Goal: Transaction & Acquisition: Purchase product/service

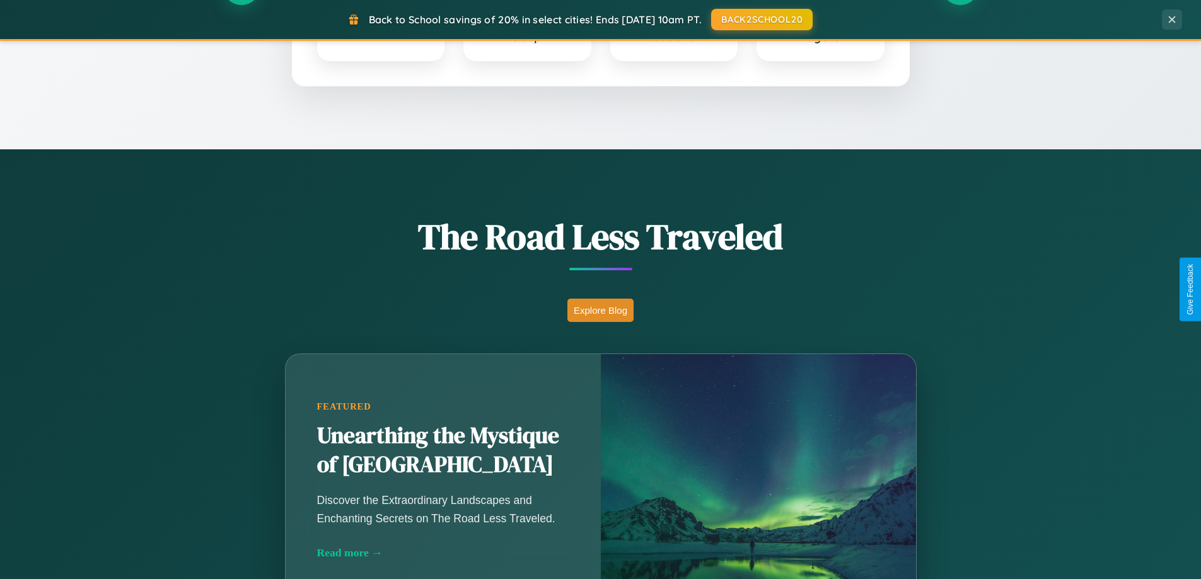
scroll to position [867, 0]
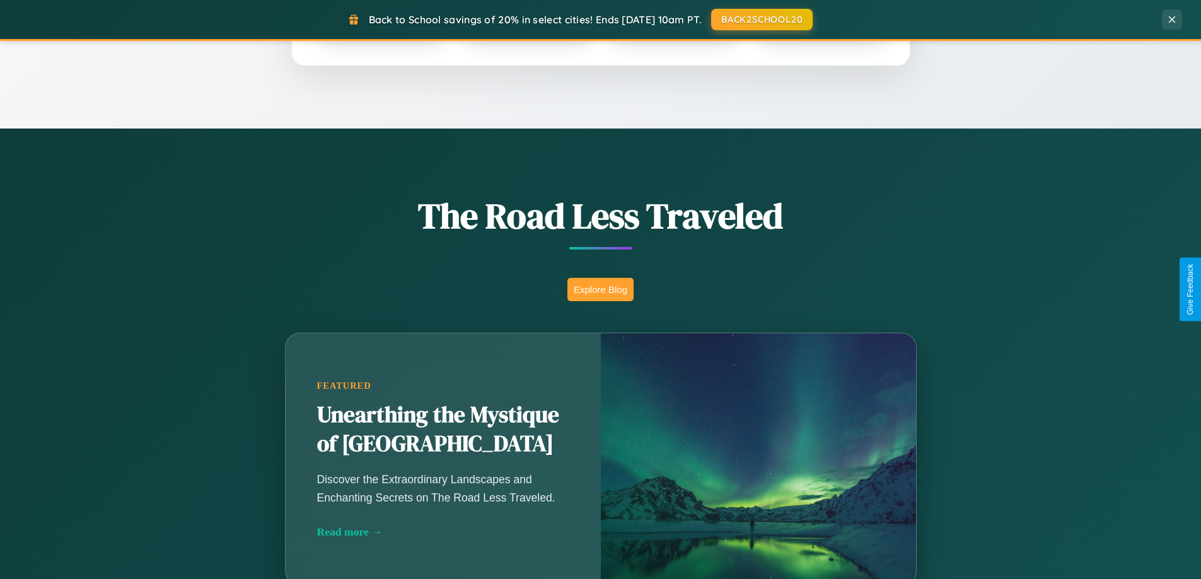
click at [600, 289] on button "Explore Blog" at bounding box center [600, 289] width 66 height 23
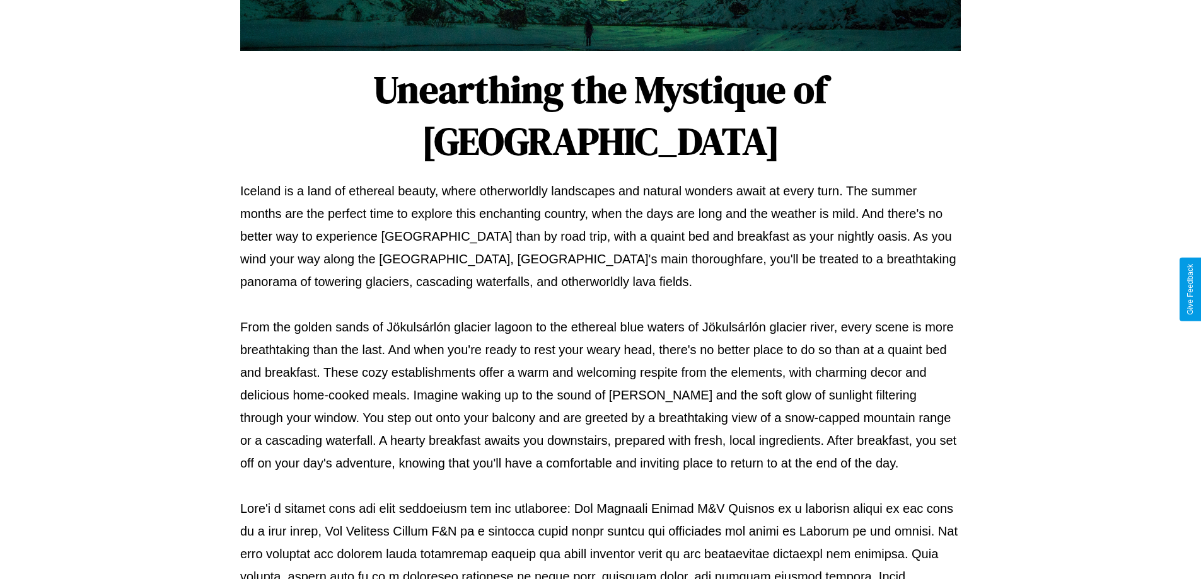
scroll to position [408, 0]
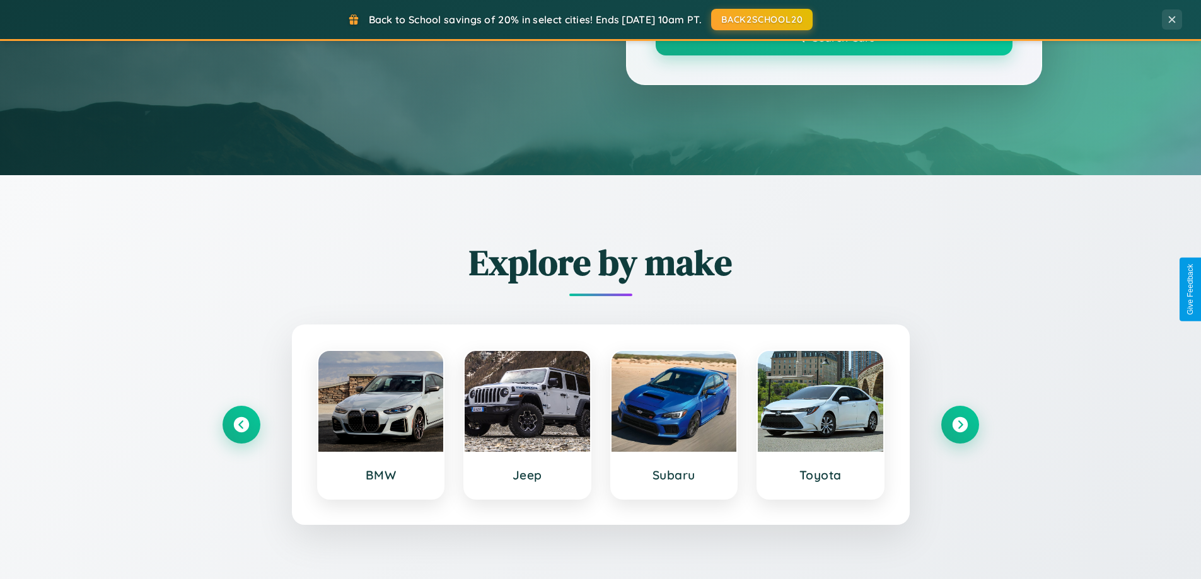
scroll to position [867, 0]
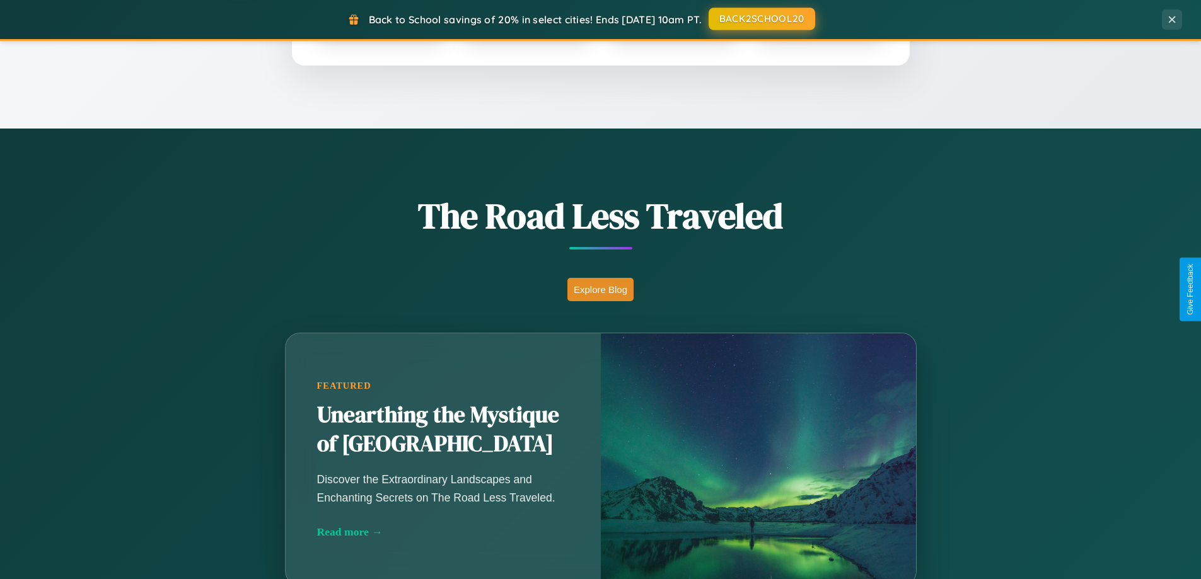
click at [761, 19] on button "BACK2SCHOOL20" at bounding box center [761, 19] width 107 height 23
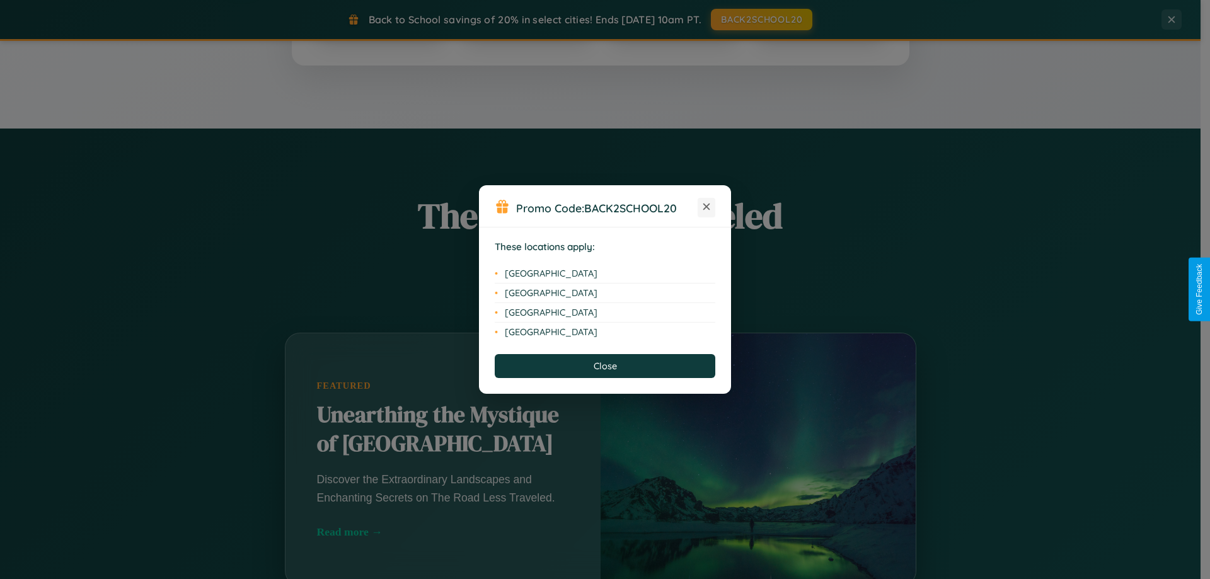
click at [707, 207] on icon at bounding box center [706, 207] width 7 height 7
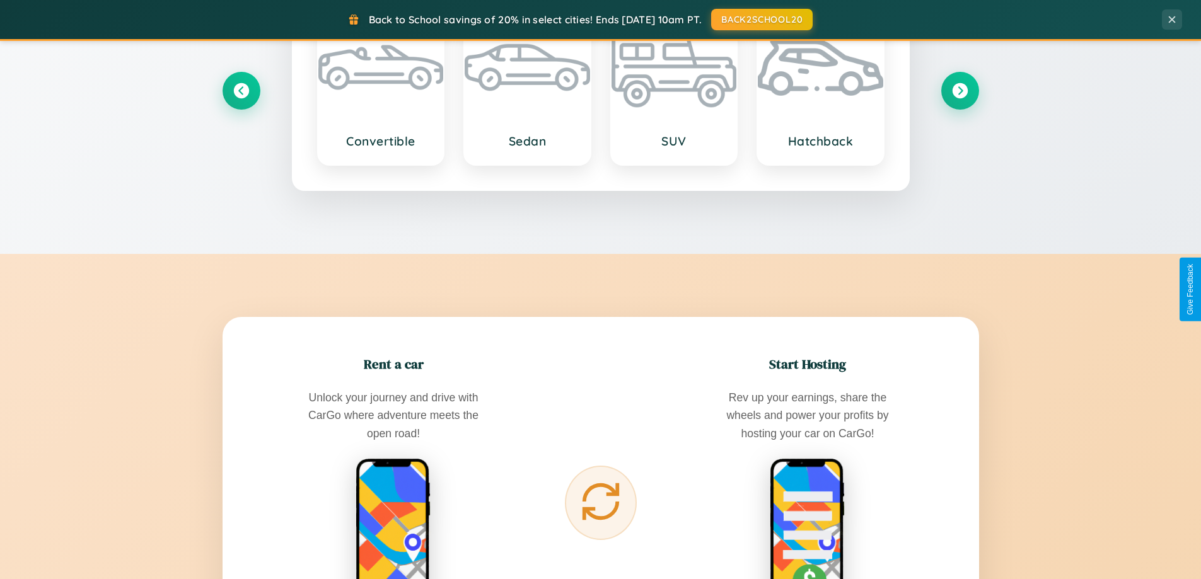
scroll to position [2025, 0]
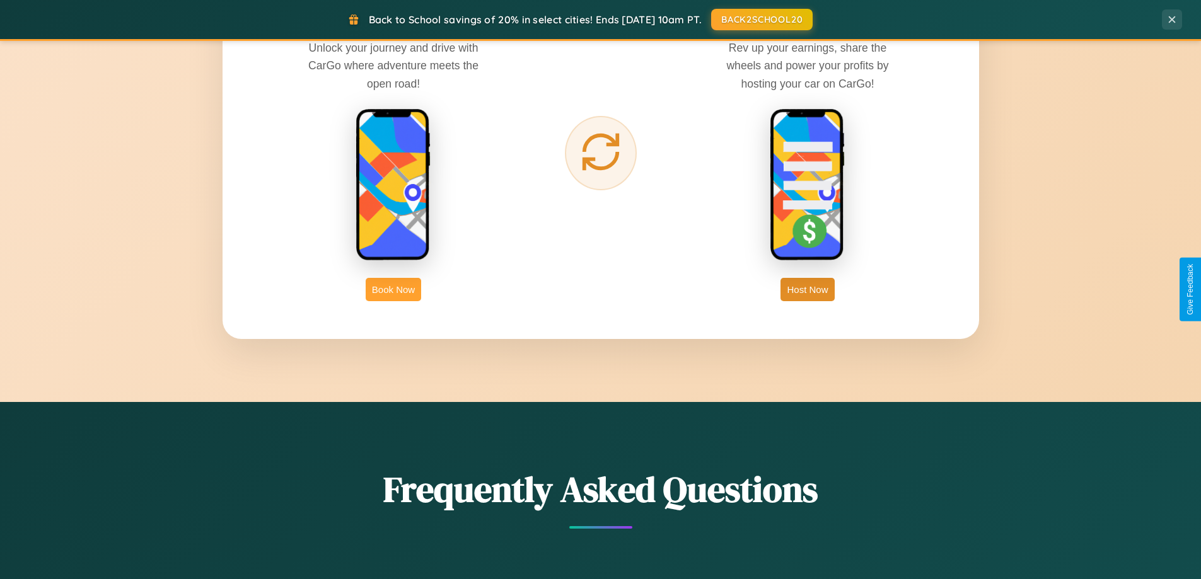
click at [393, 289] on button "Book Now" at bounding box center [393, 289] width 55 height 23
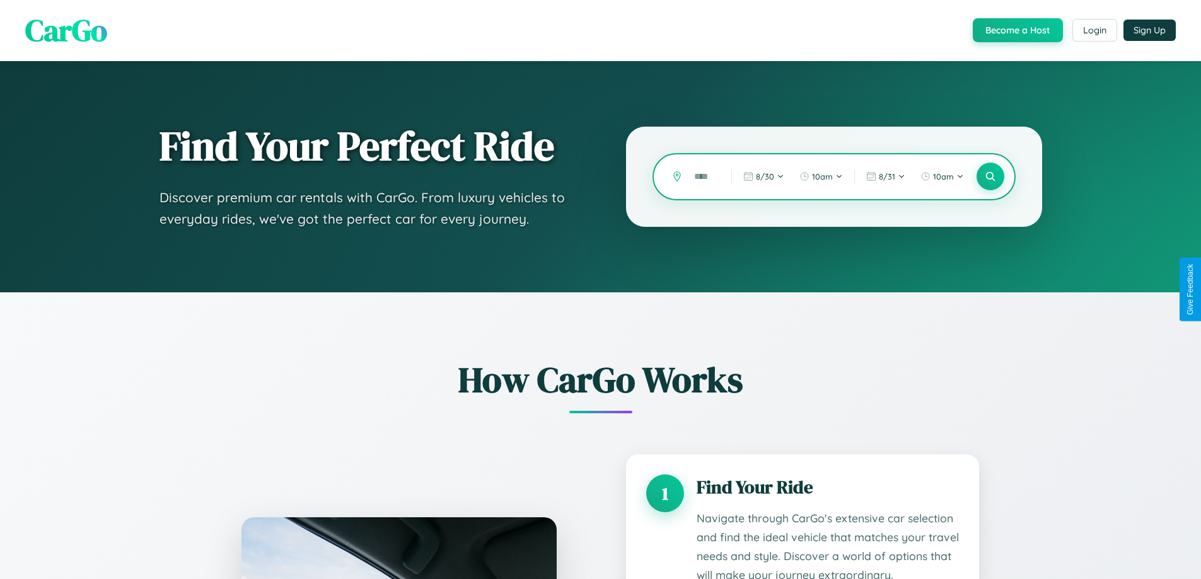
click at [703, 176] on input "text" at bounding box center [703, 177] width 31 height 22
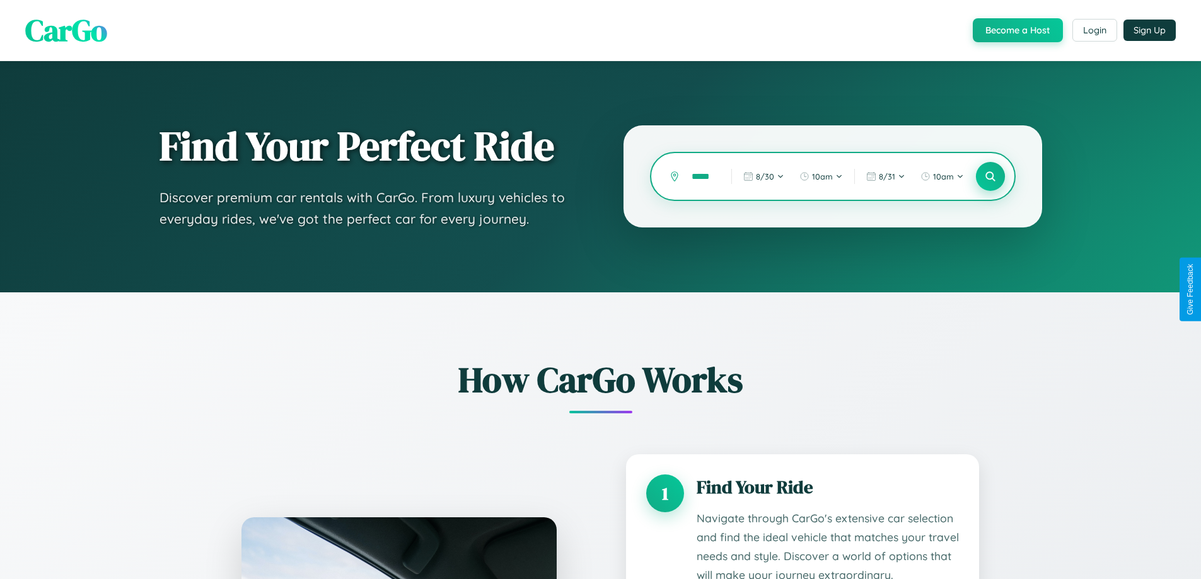
type input "*****"
click at [990, 176] on icon at bounding box center [990, 177] width 12 height 12
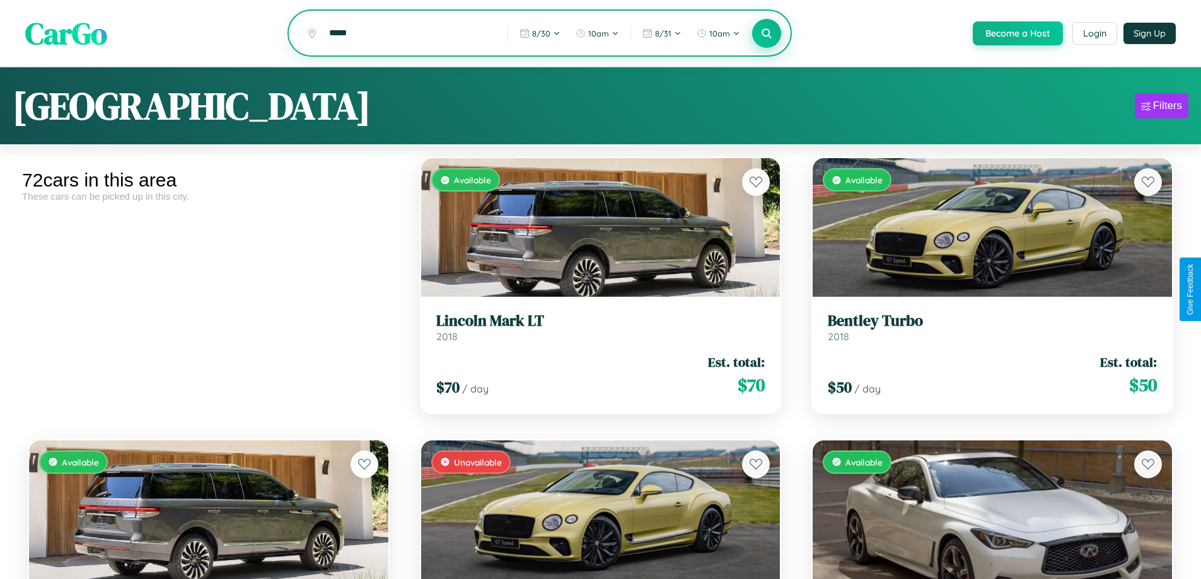
click at [766, 34] on icon at bounding box center [767, 33] width 12 height 12
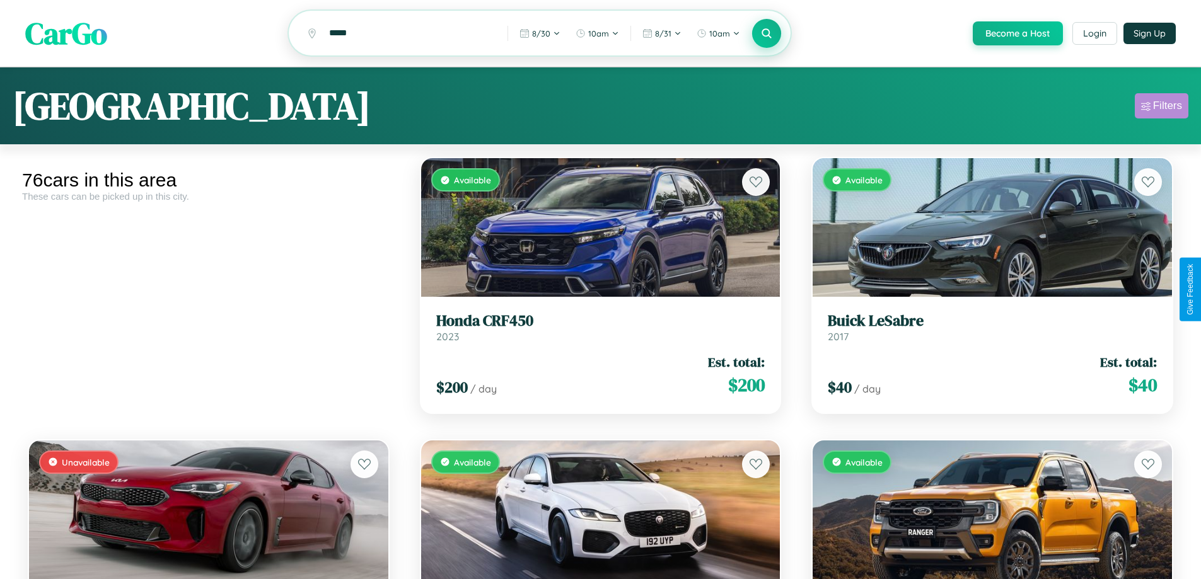
click at [1161, 108] on div "Filters" at bounding box center [1167, 106] width 29 height 13
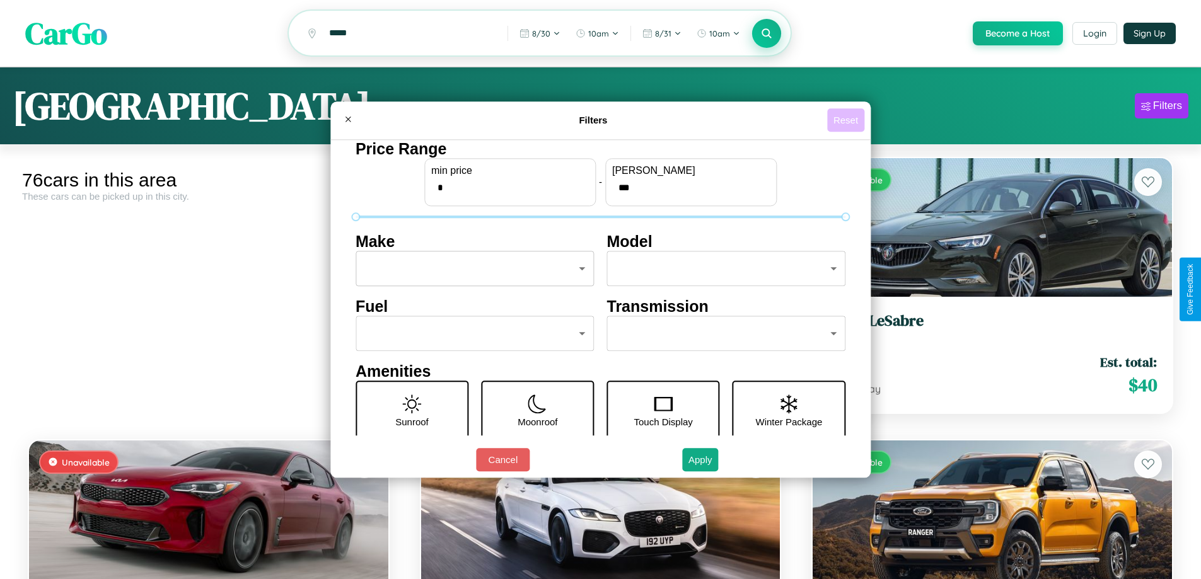
click at [847, 120] on button "Reset" at bounding box center [845, 119] width 37 height 23
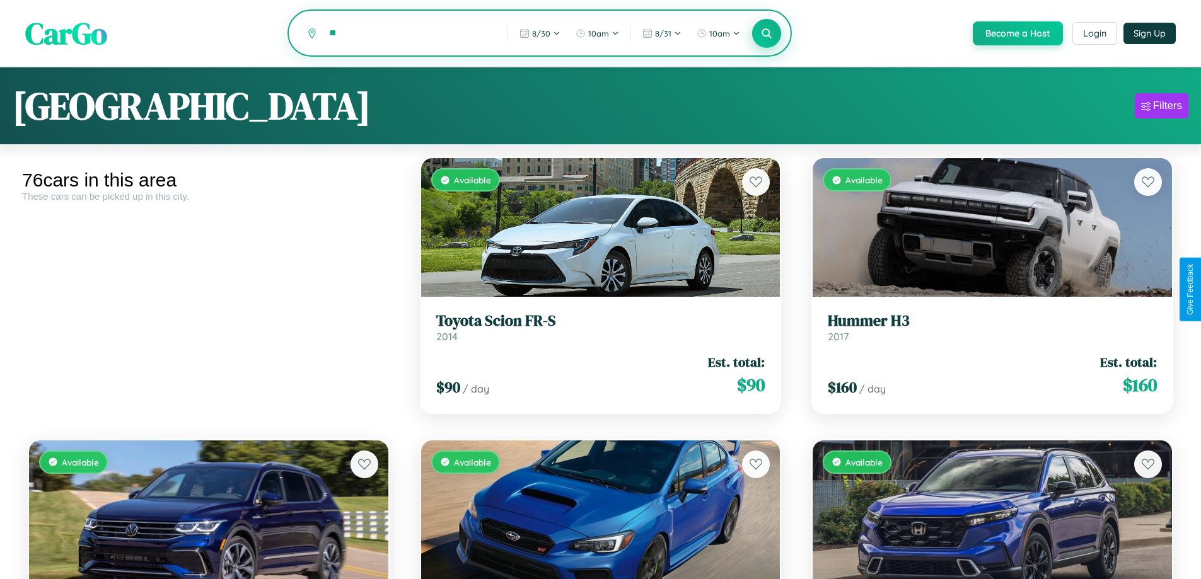
type input "*"
type input "*********"
click at [766, 34] on icon at bounding box center [767, 33] width 12 height 12
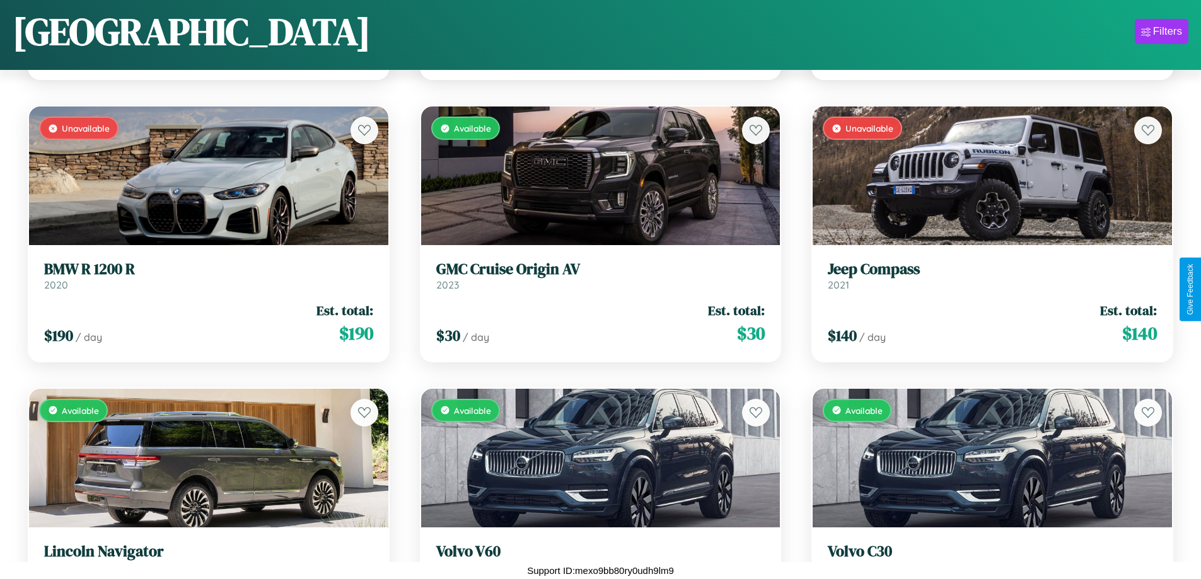
scroll to position [6951, 0]
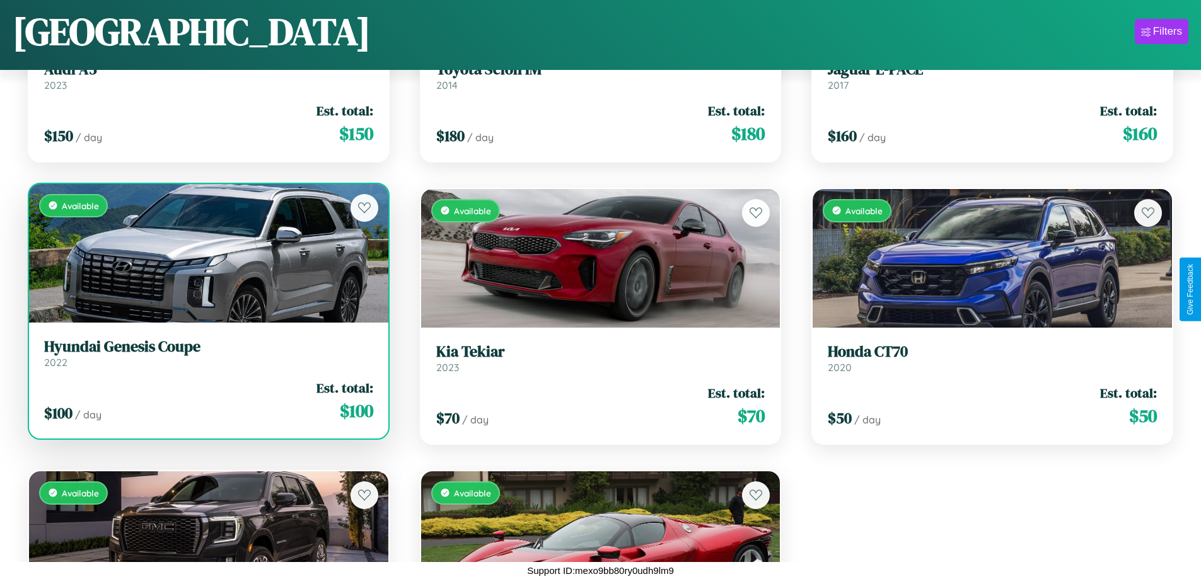
click at [207, 356] on link "Hyundai Genesis Coupe 2022" at bounding box center [208, 353] width 329 height 31
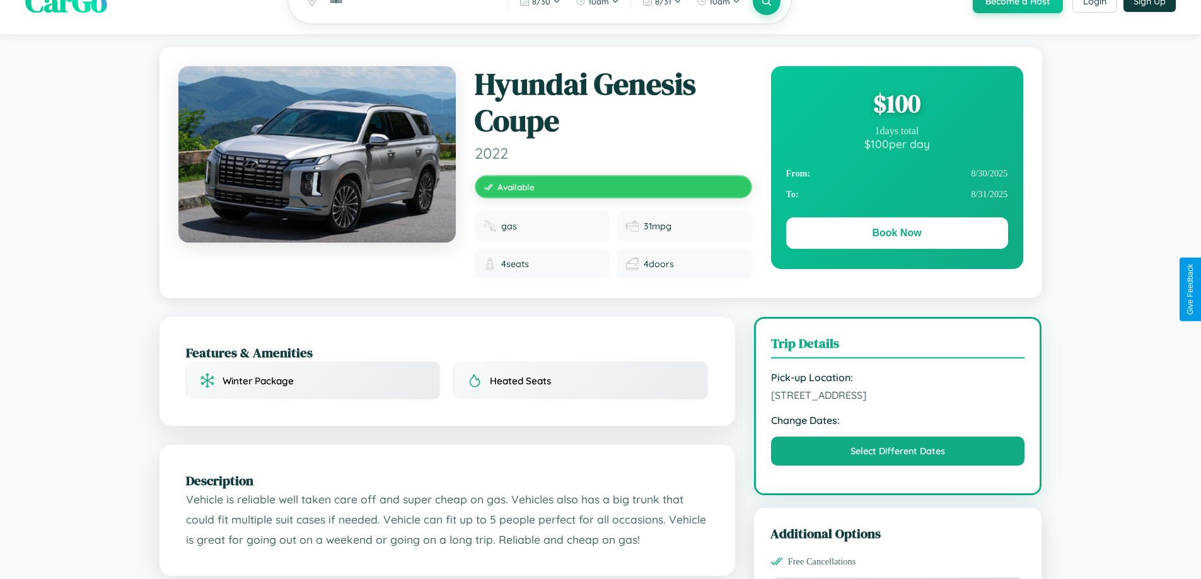
scroll to position [337, 0]
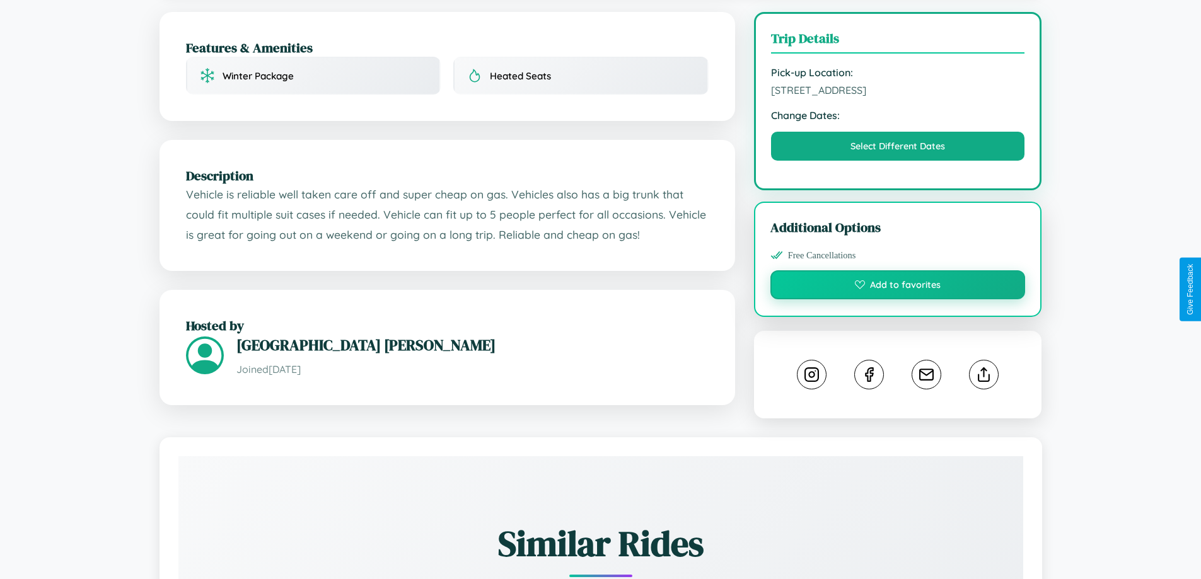
click at [898, 287] on button "Add to favorites" at bounding box center [897, 284] width 255 height 29
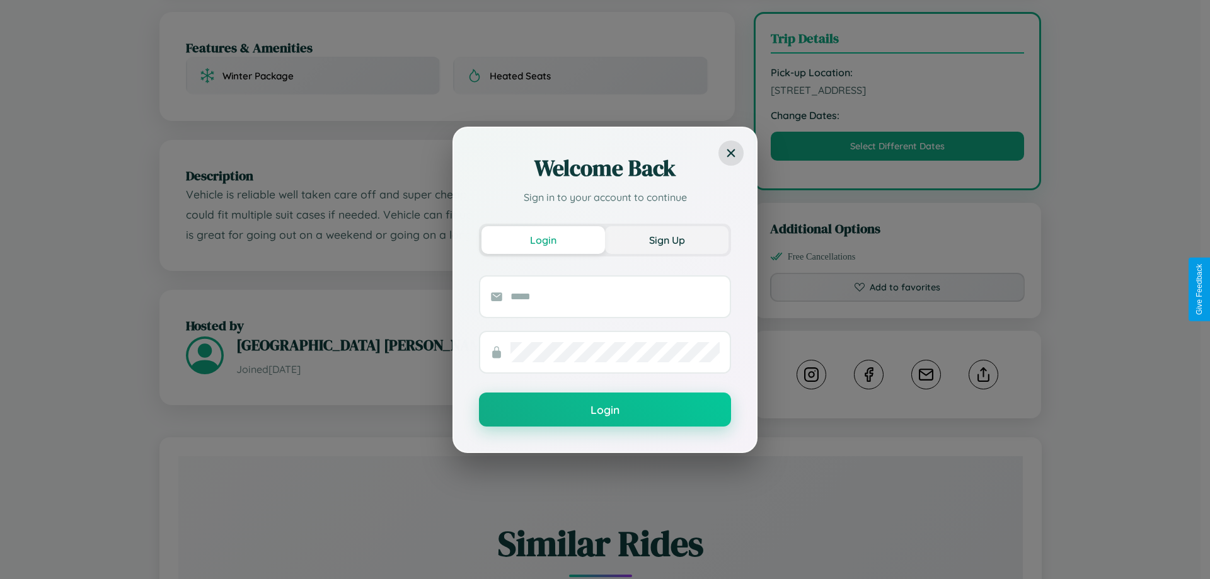
click at [667, 240] on button "Sign Up" at bounding box center [667, 240] width 124 height 28
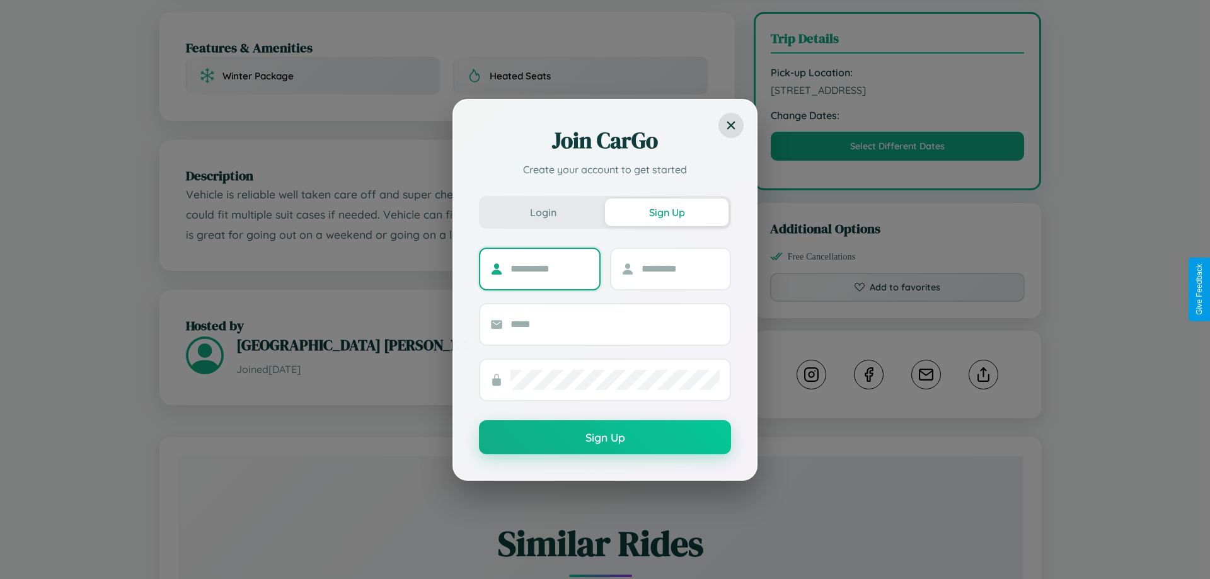
click at [550, 269] on input "text" at bounding box center [550, 269] width 79 height 20
type input "*****"
click at [680, 269] on input "text" at bounding box center [681, 269] width 79 height 20
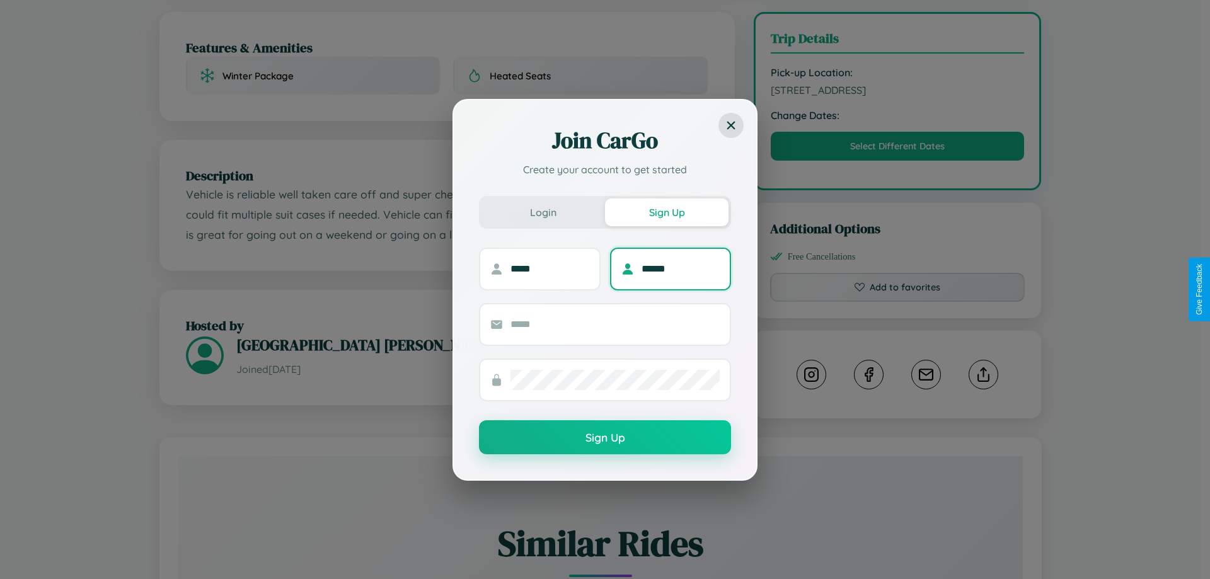
type input "******"
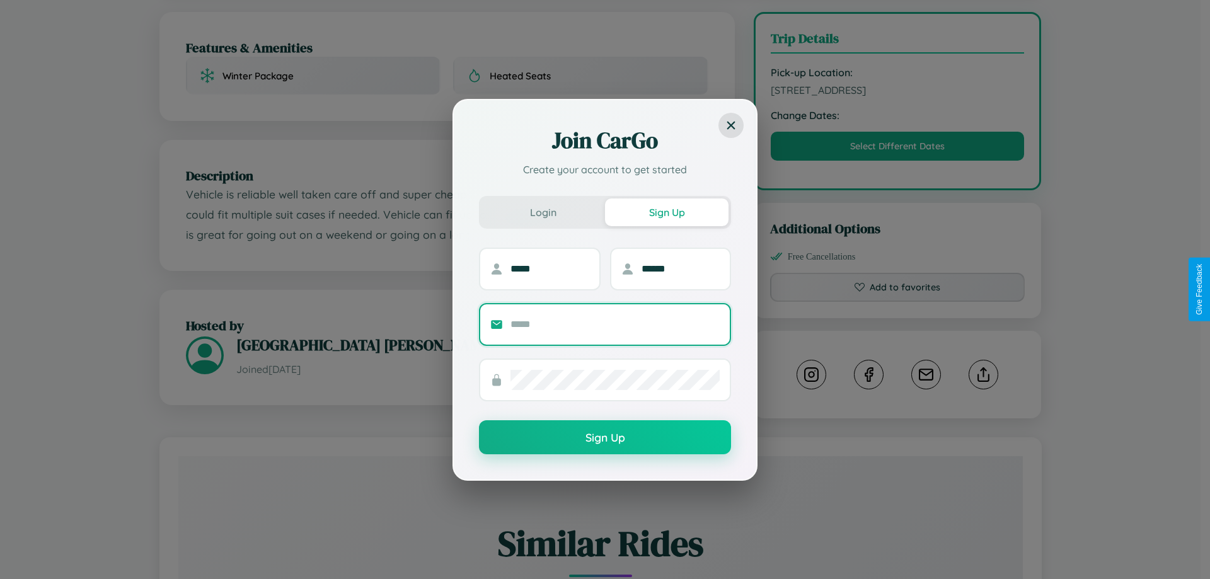
click at [615, 324] on input "text" at bounding box center [615, 325] width 209 height 20
type input "**********"
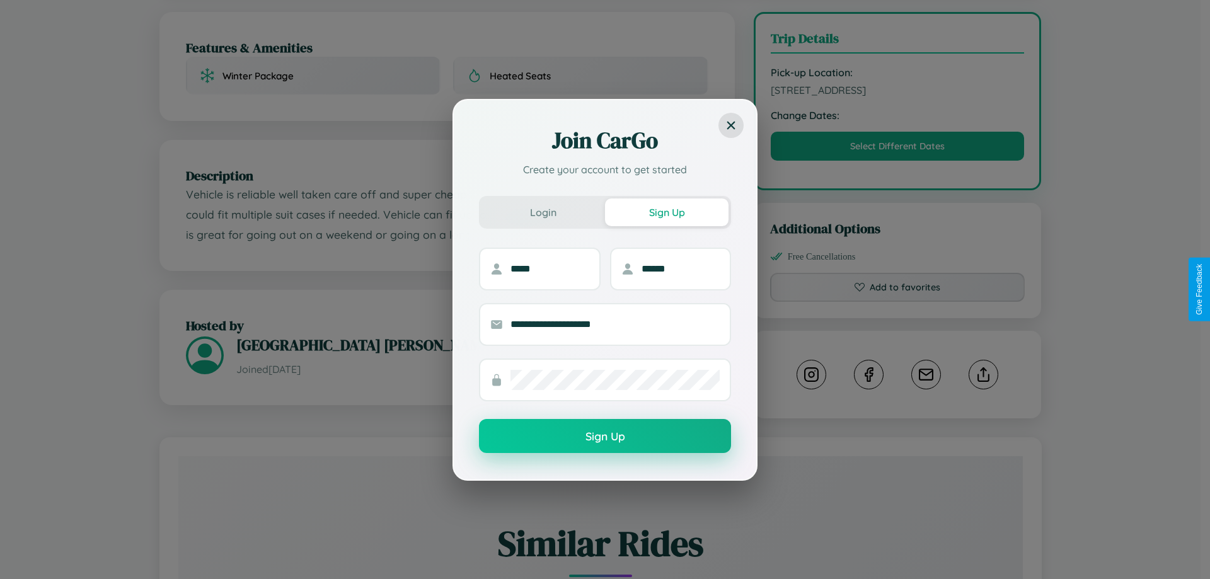
click at [605, 437] on button "Sign Up" at bounding box center [605, 436] width 252 height 34
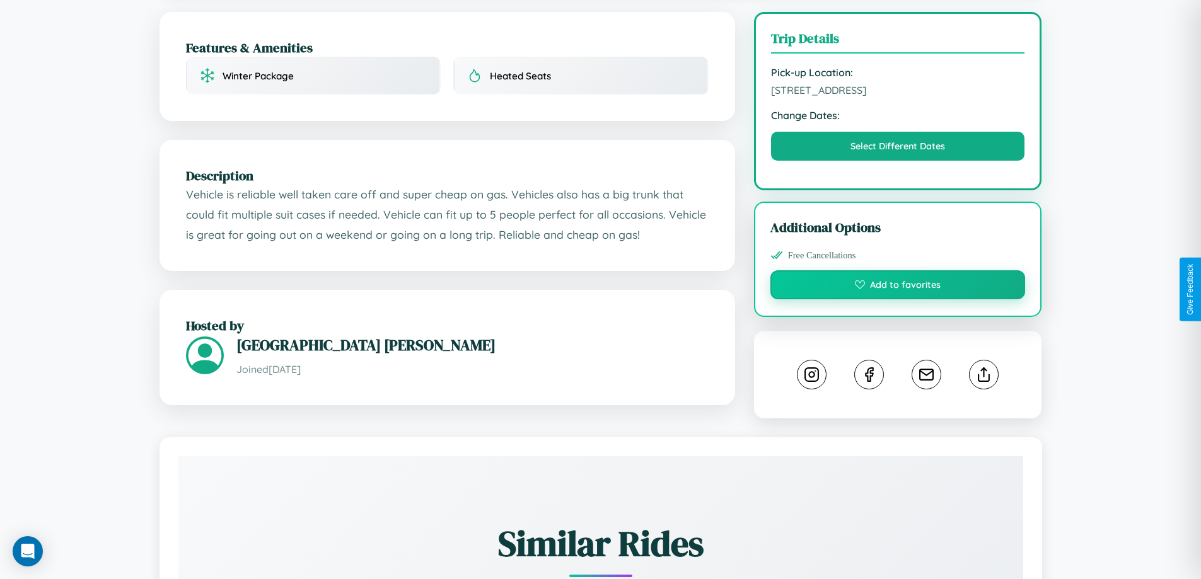
click at [898, 287] on button "Add to favorites" at bounding box center [897, 284] width 255 height 29
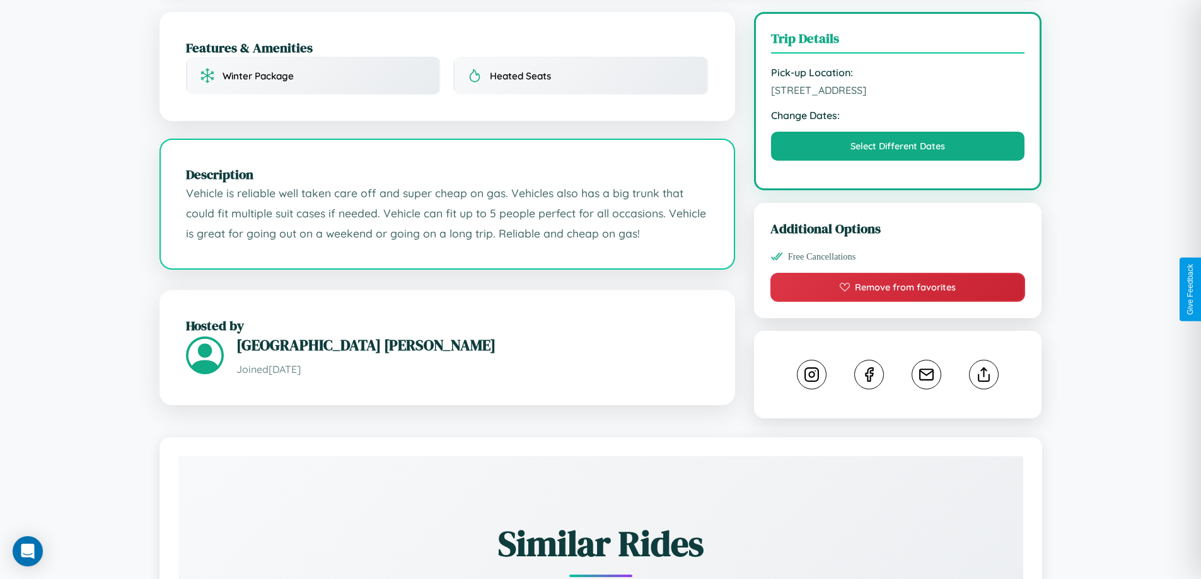
scroll to position [424, 0]
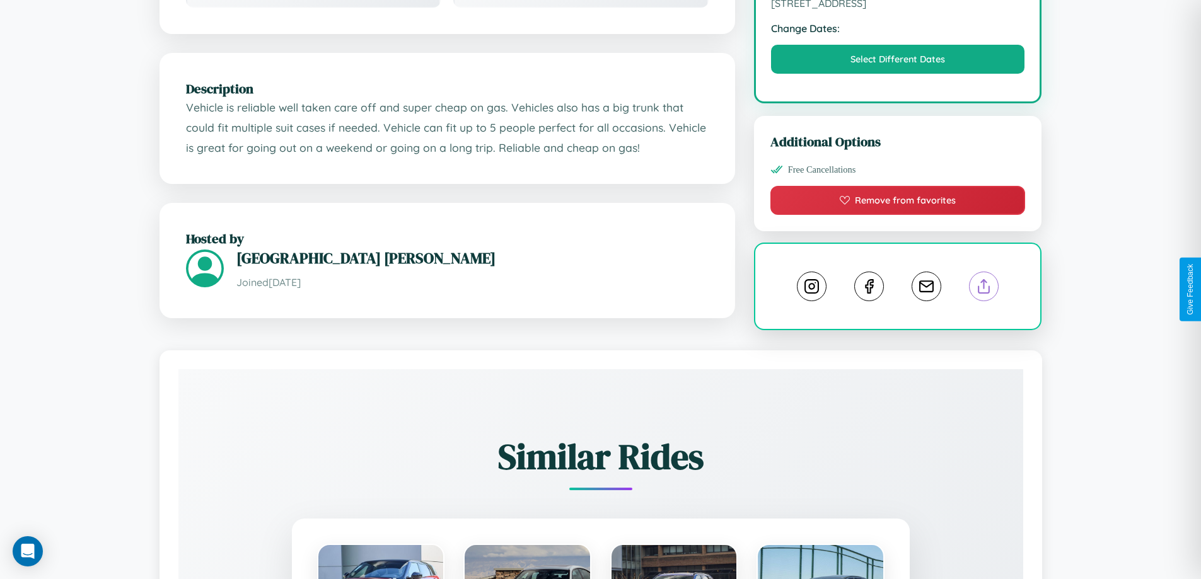
click at [984, 289] on line at bounding box center [984, 284] width 0 height 9
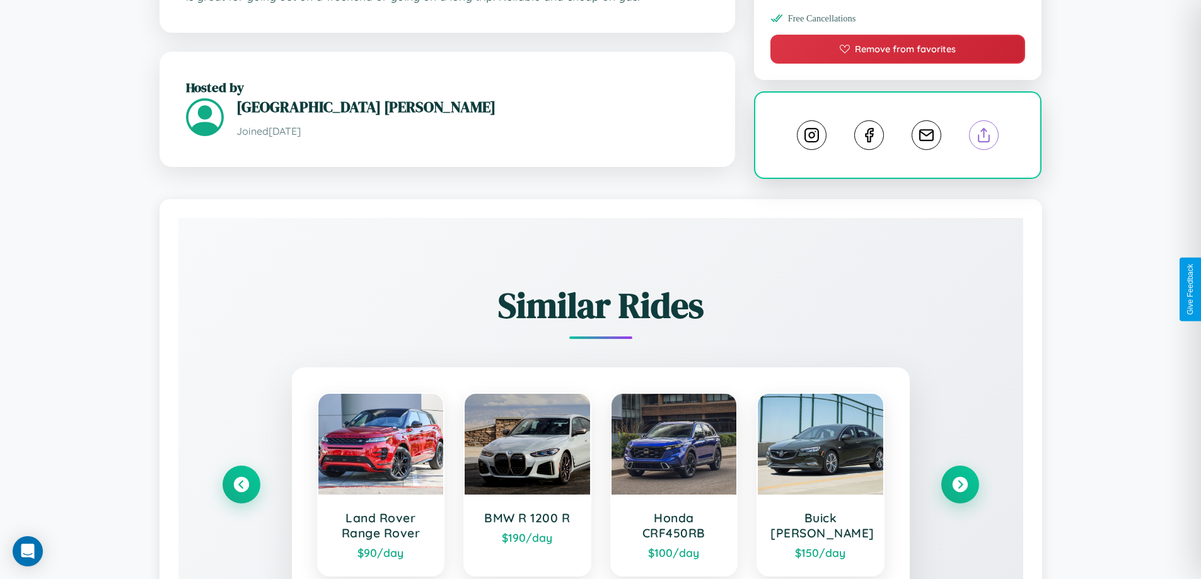
scroll to position [712, 0]
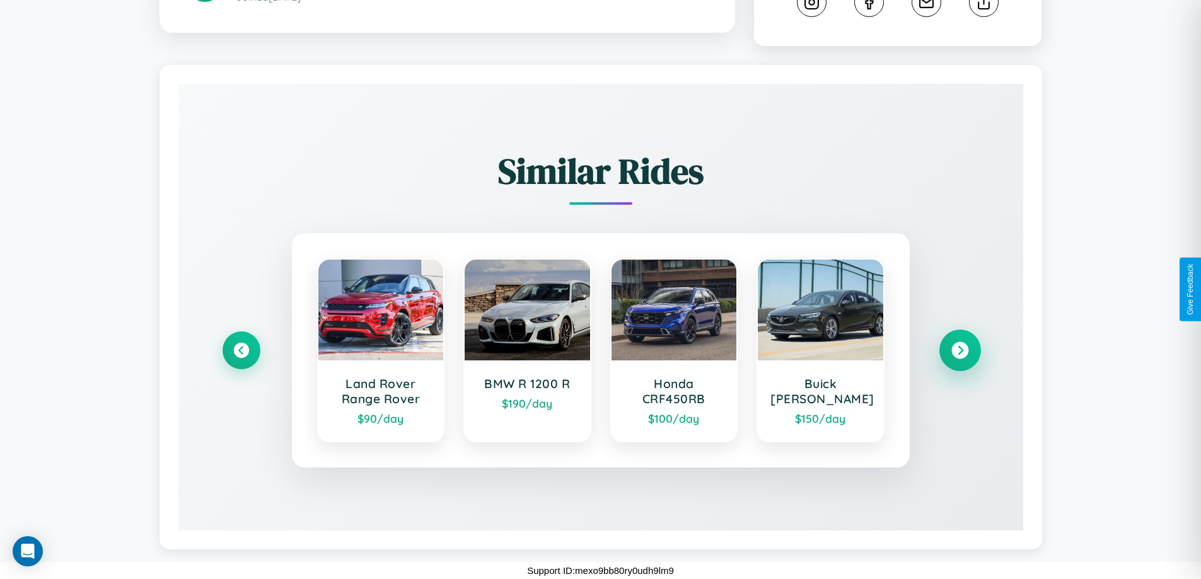
click at [959, 350] on icon at bounding box center [959, 350] width 17 height 17
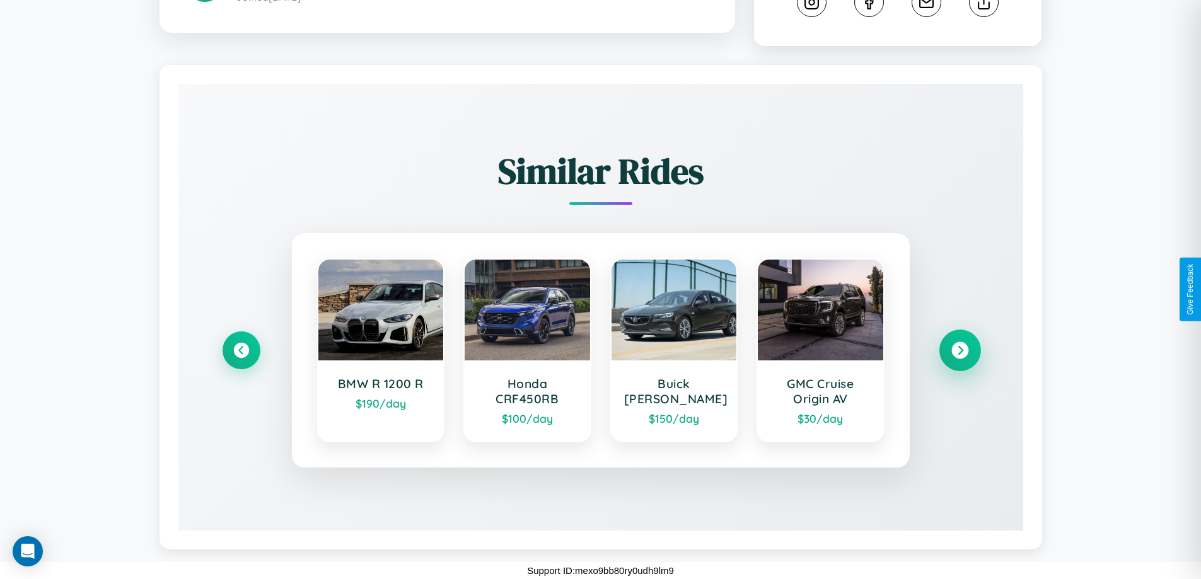
click at [959, 350] on icon at bounding box center [959, 350] width 17 height 17
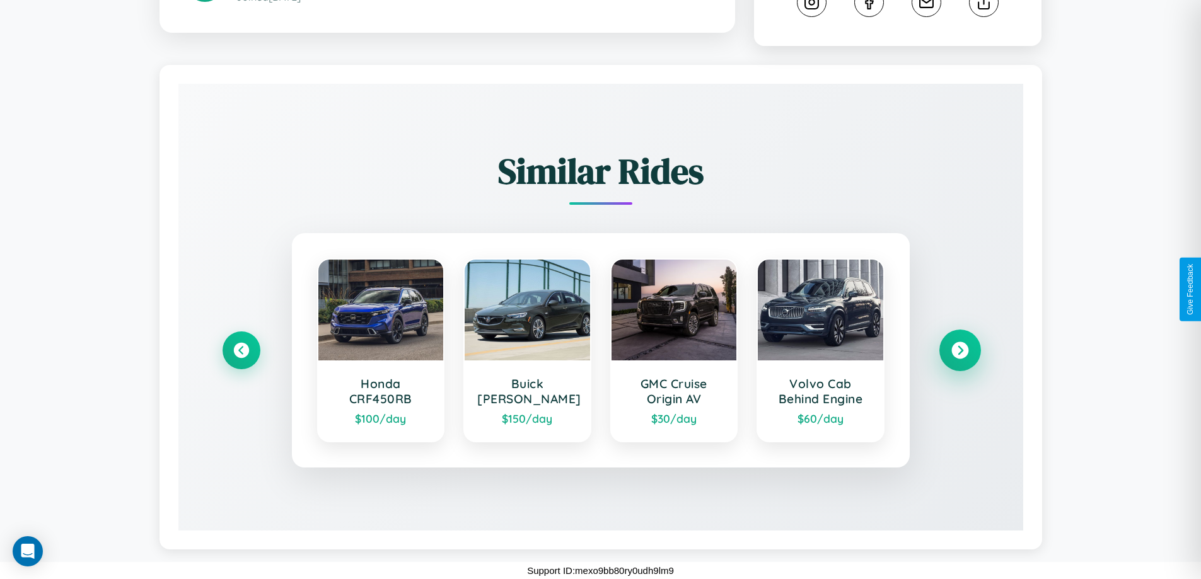
click at [959, 350] on icon at bounding box center [959, 350] width 17 height 17
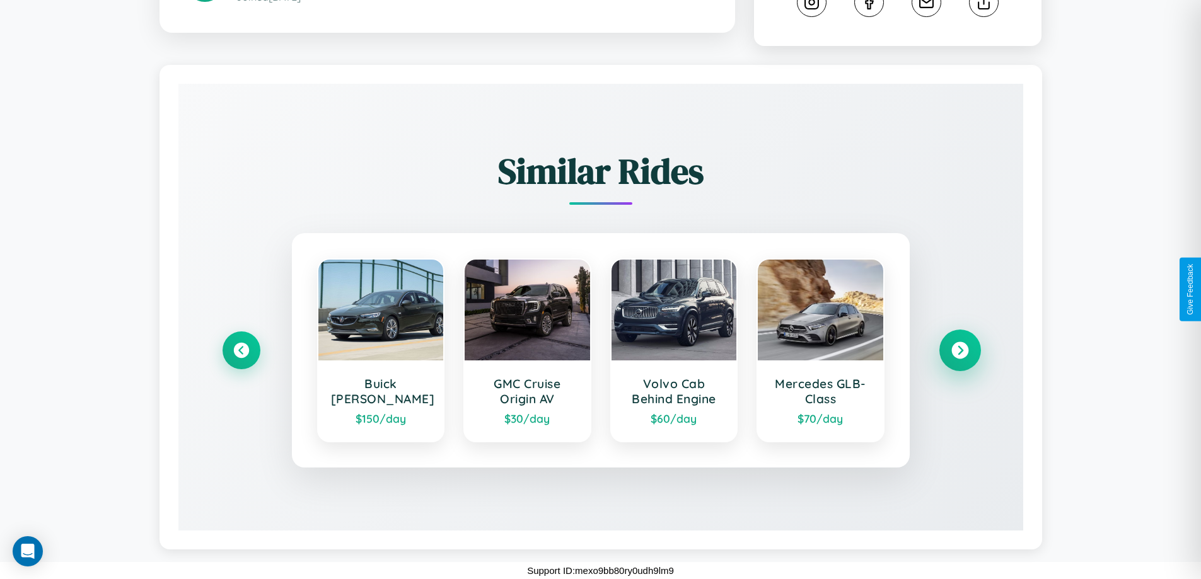
click at [959, 350] on icon at bounding box center [959, 350] width 17 height 17
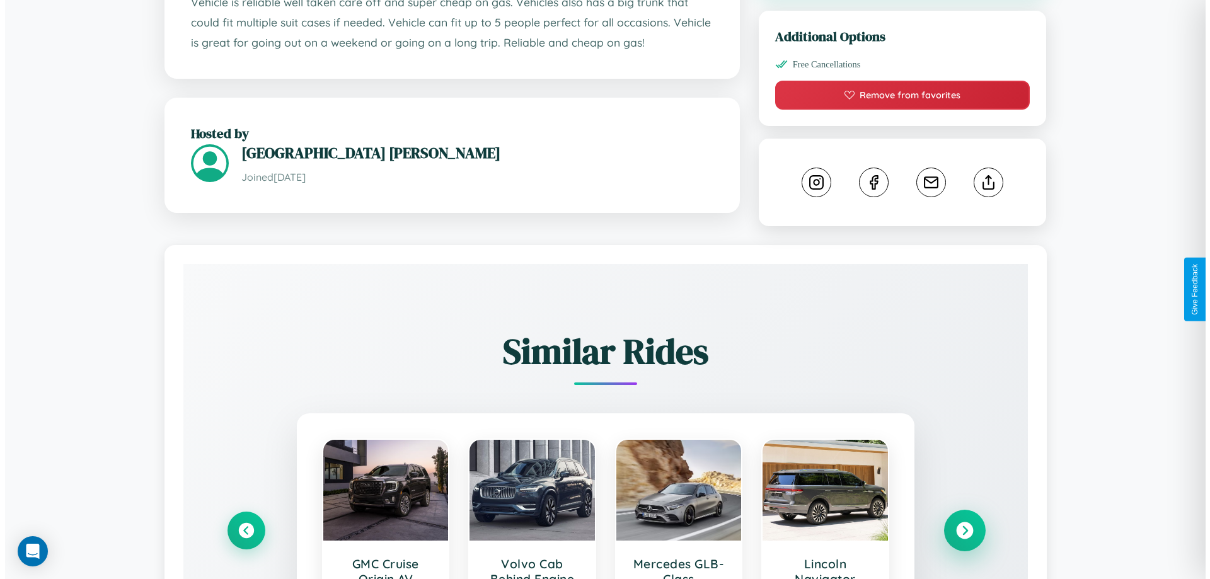
scroll to position [337, 0]
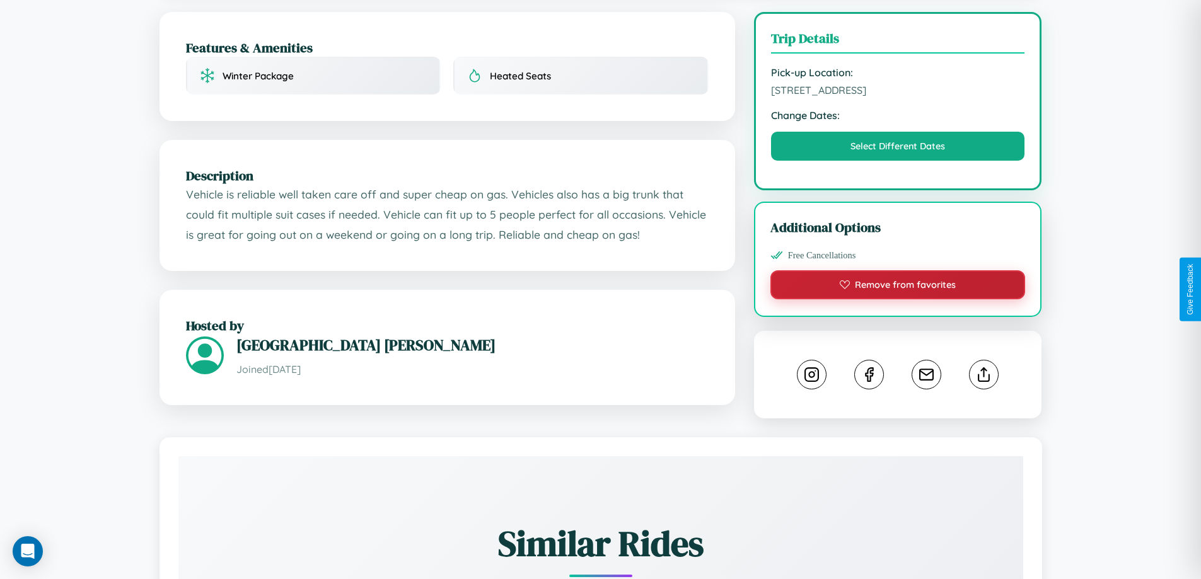
click at [898, 287] on button "Remove from favorites" at bounding box center [897, 284] width 255 height 29
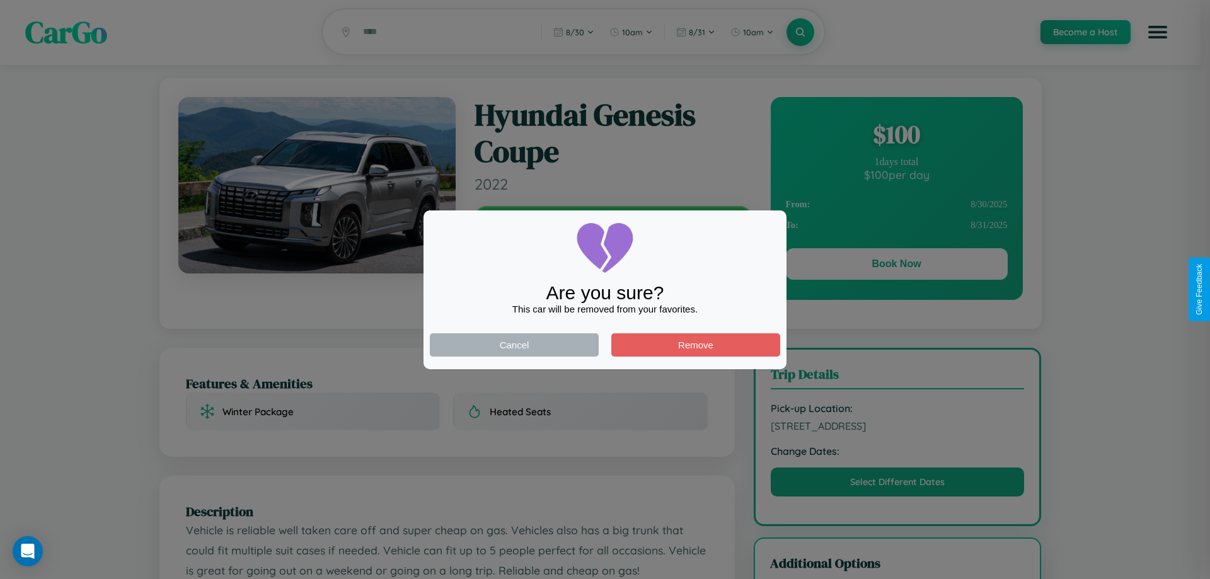
scroll to position [0, 0]
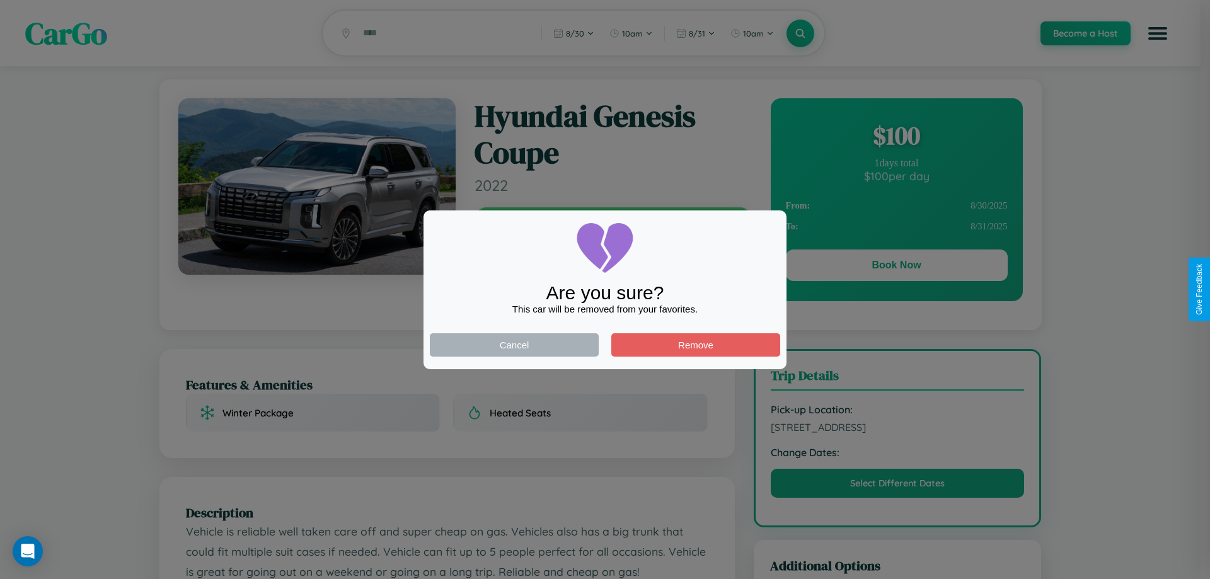
click at [896, 267] on div at bounding box center [605, 289] width 1210 height 579
